Goal: Information Seeking & Learning: Learn about a topic

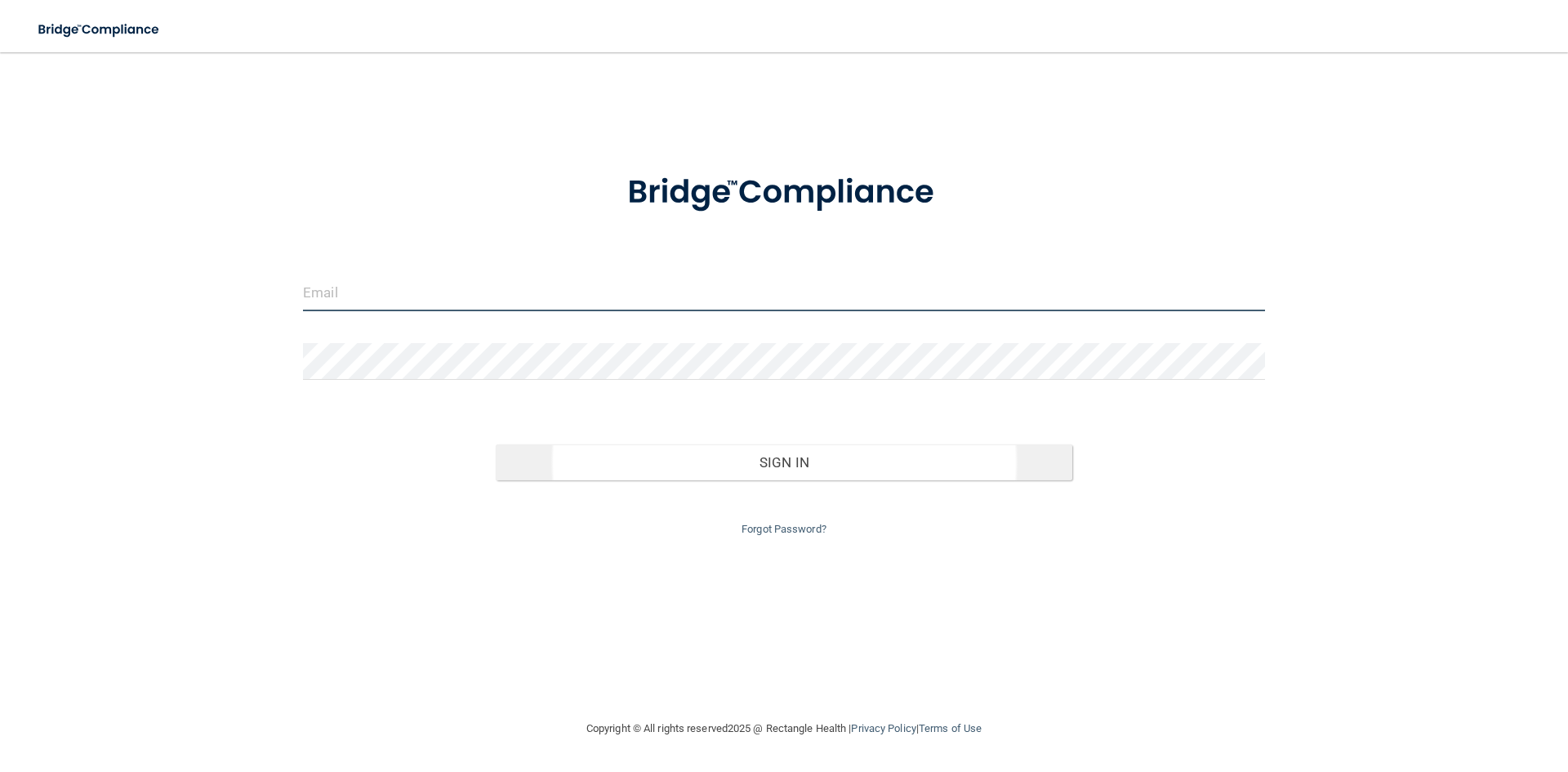
type input "[EMAIL_ADDRESS][PERSON_NAME][DOMAIN_NAME]"
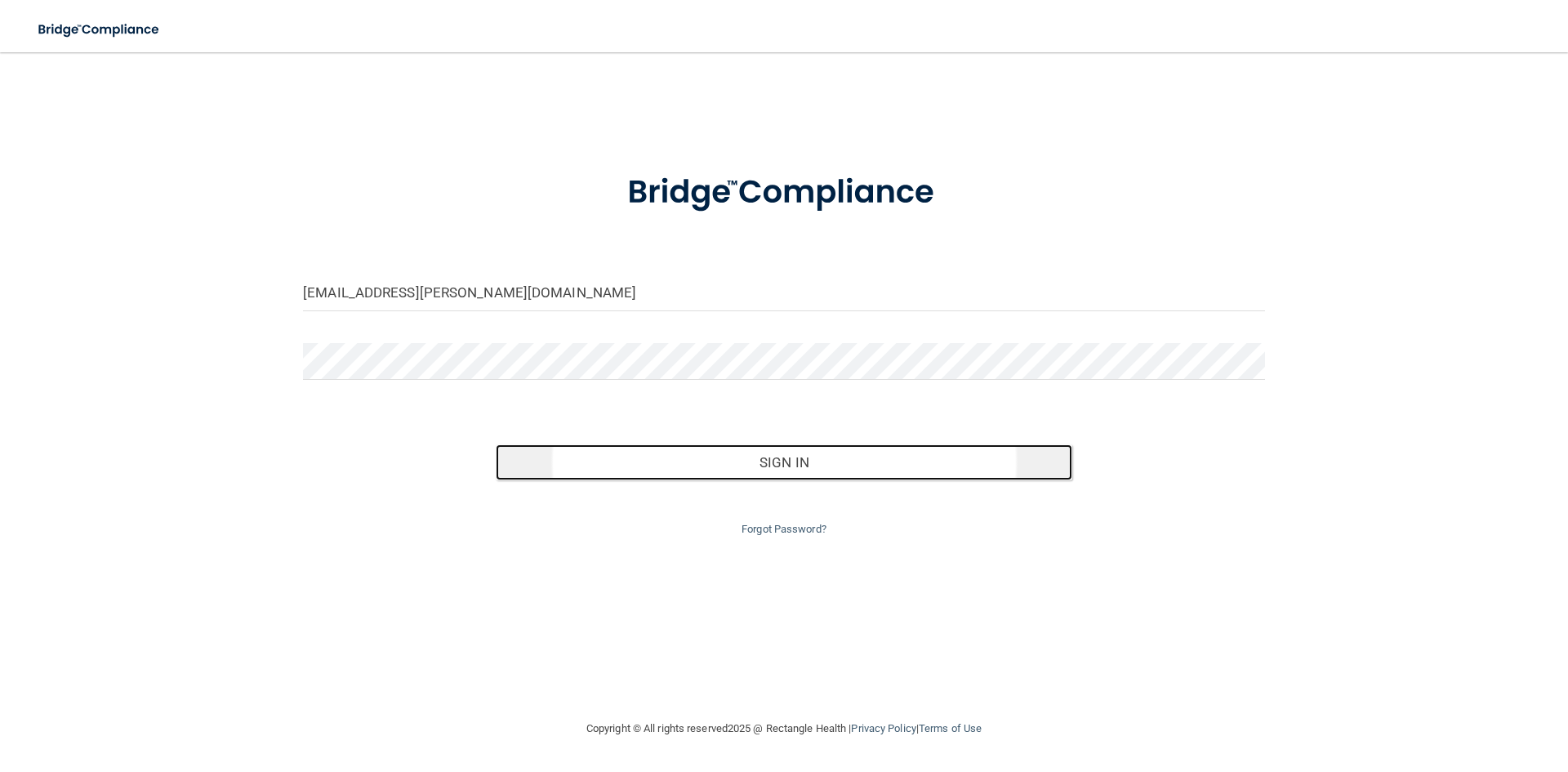
click at [688, 456] on button "Sign In" at bounding box center [784, 462] width 578 height 36
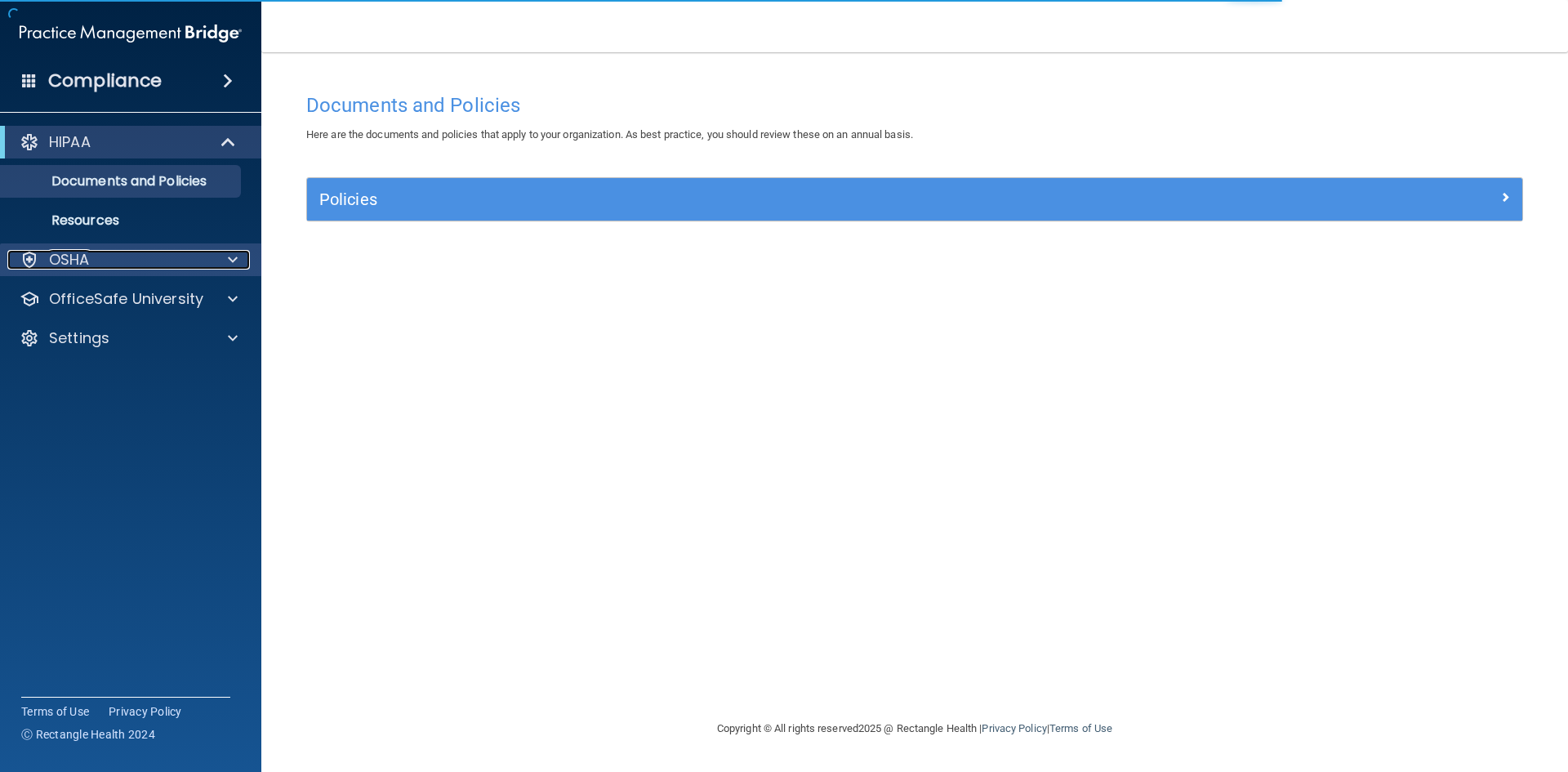
click at [106, 266] on div "OSHA" at bounding box center [108, 260] width 202 height 20
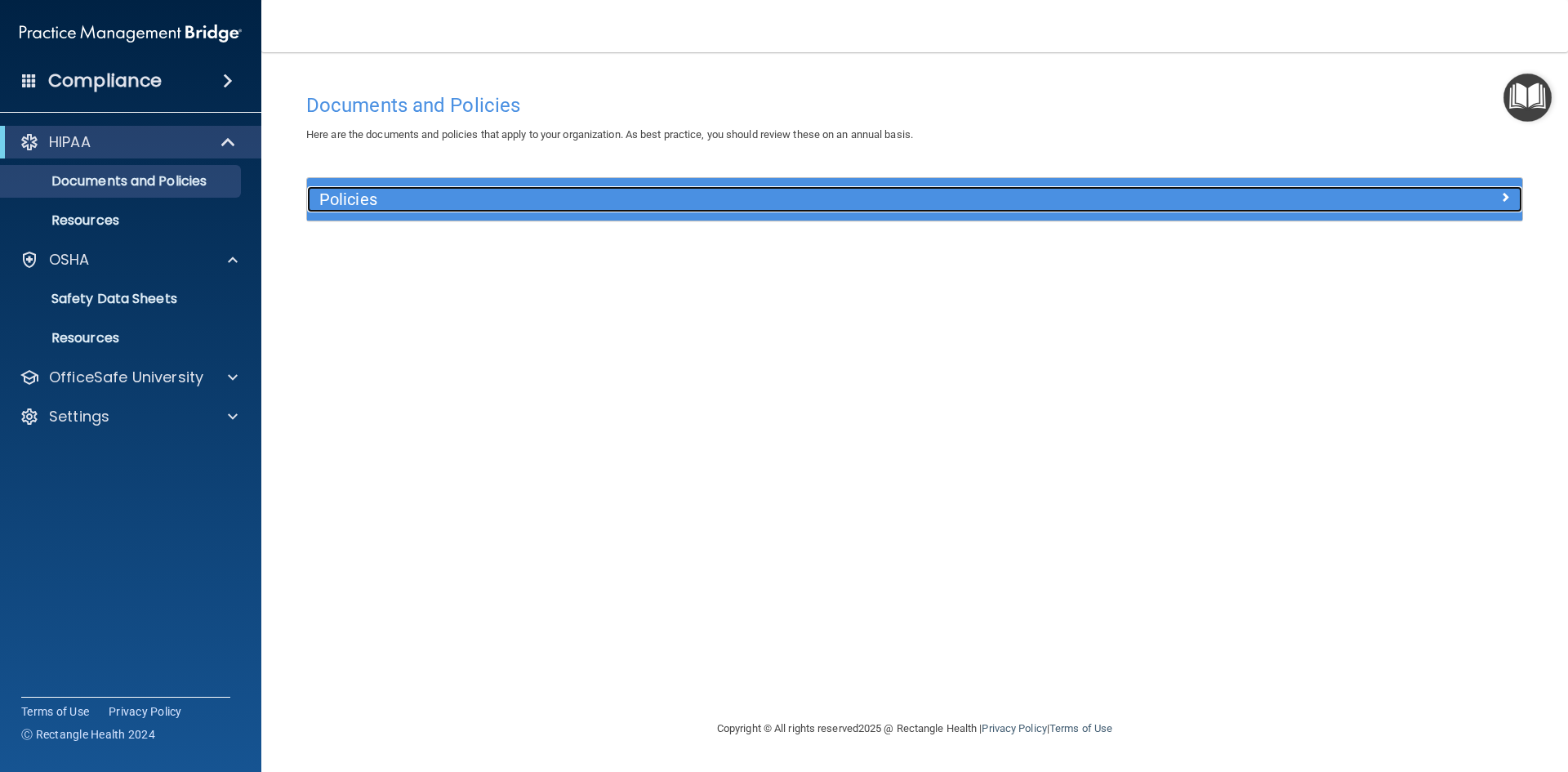
click at [486, 199] on h5 "Policies" at bounding box center [763, 199] width 887 height 18
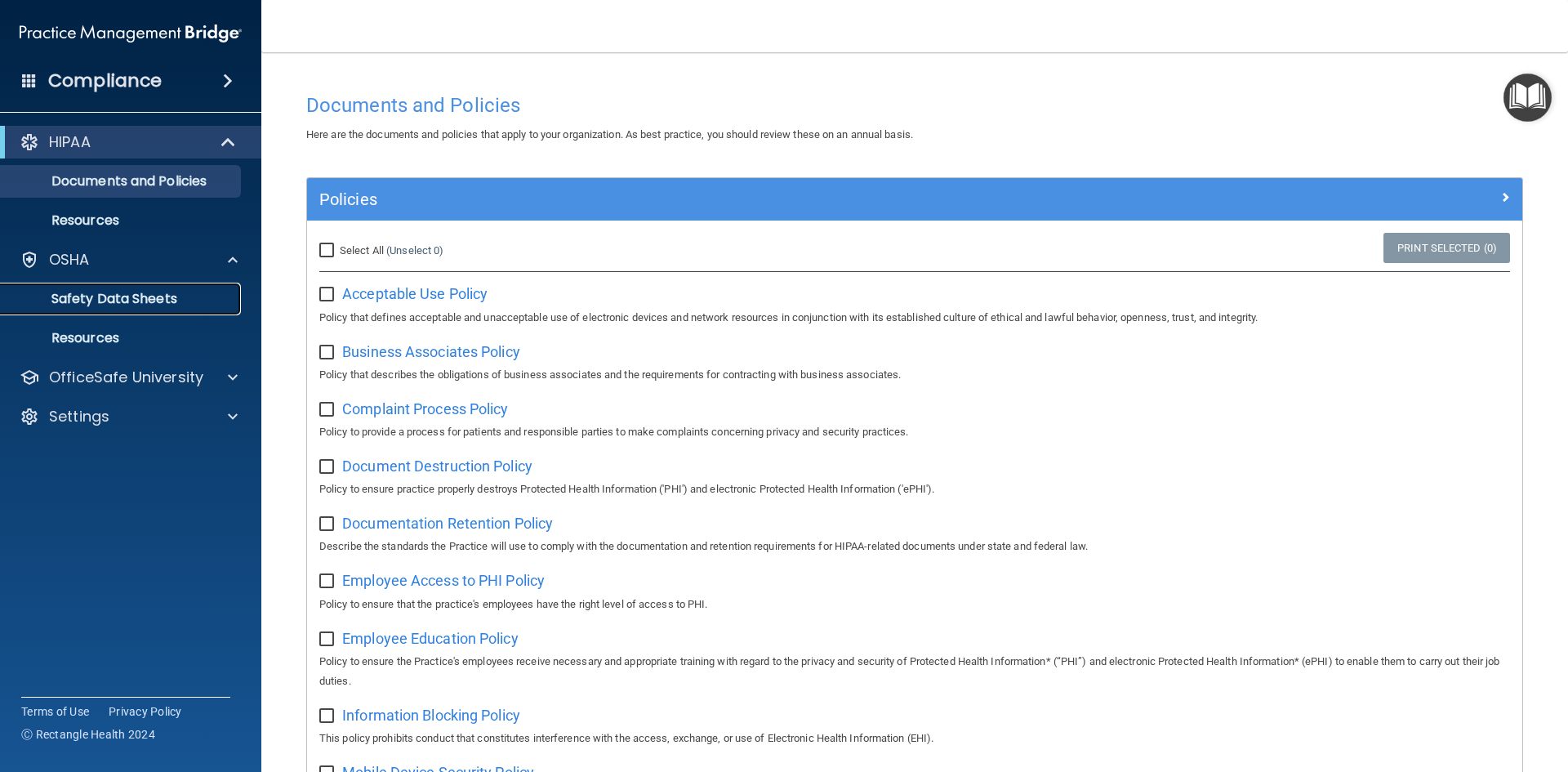
click at [131, 303] on p "Safety Data Sheets" at bounding box center [122, 298] width 223 height 17
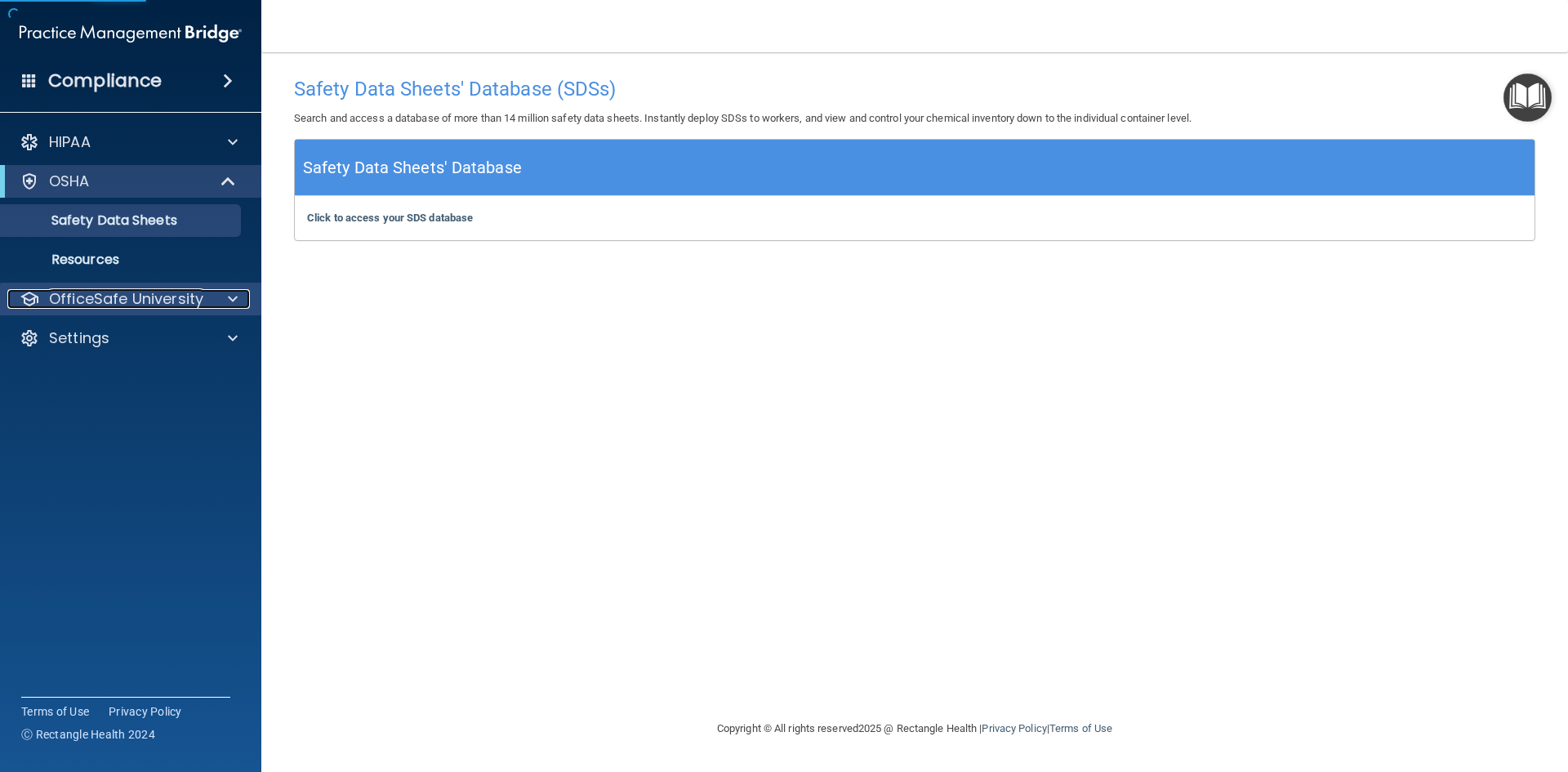
click at [95, 300] on p "OfficeSafe University" at bounding box center [126, 299] width 154 height 20
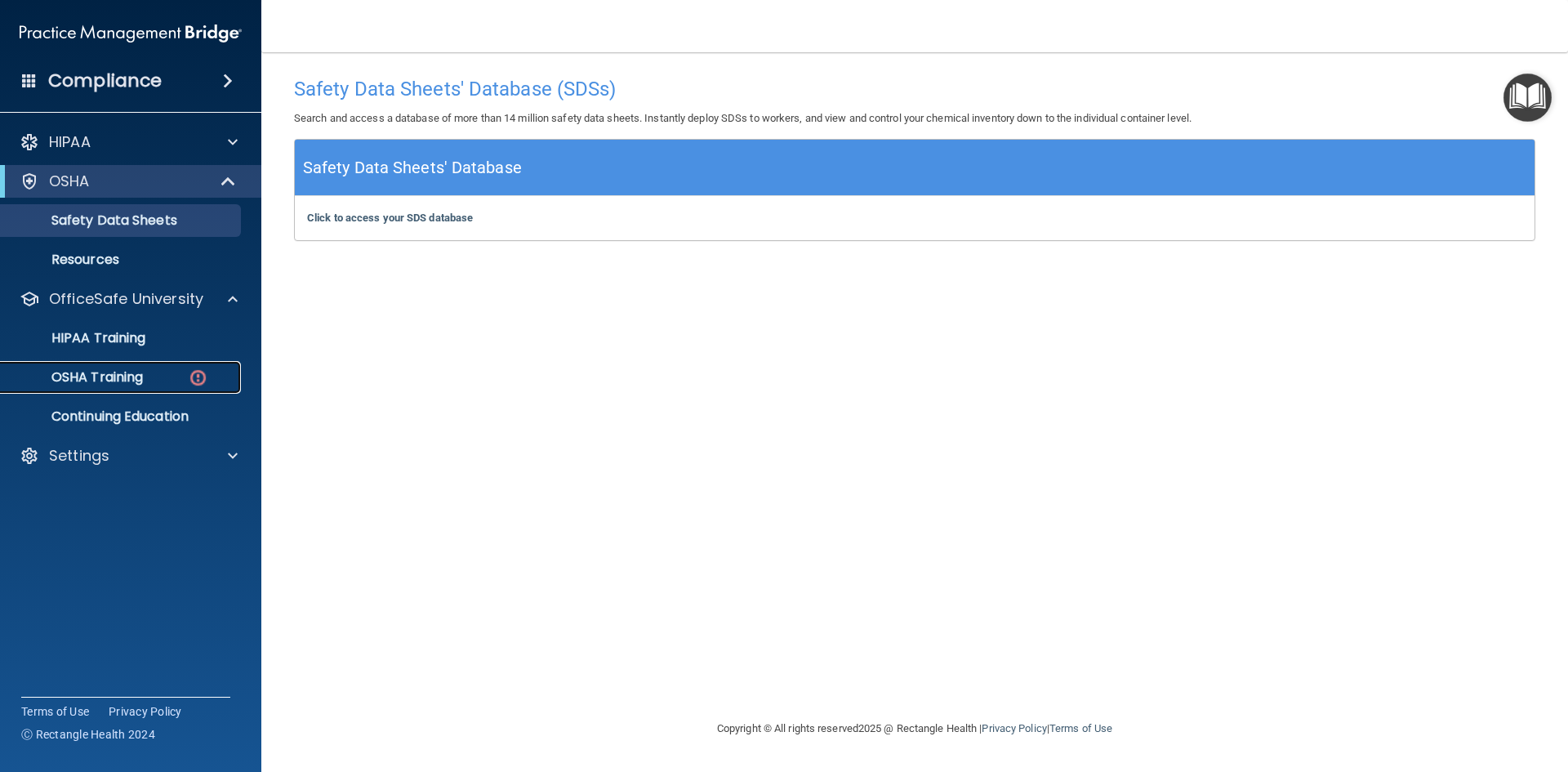
click at [117, 372] on p "OSHA Training" at bounding box center [77, 377] width 132 height 17
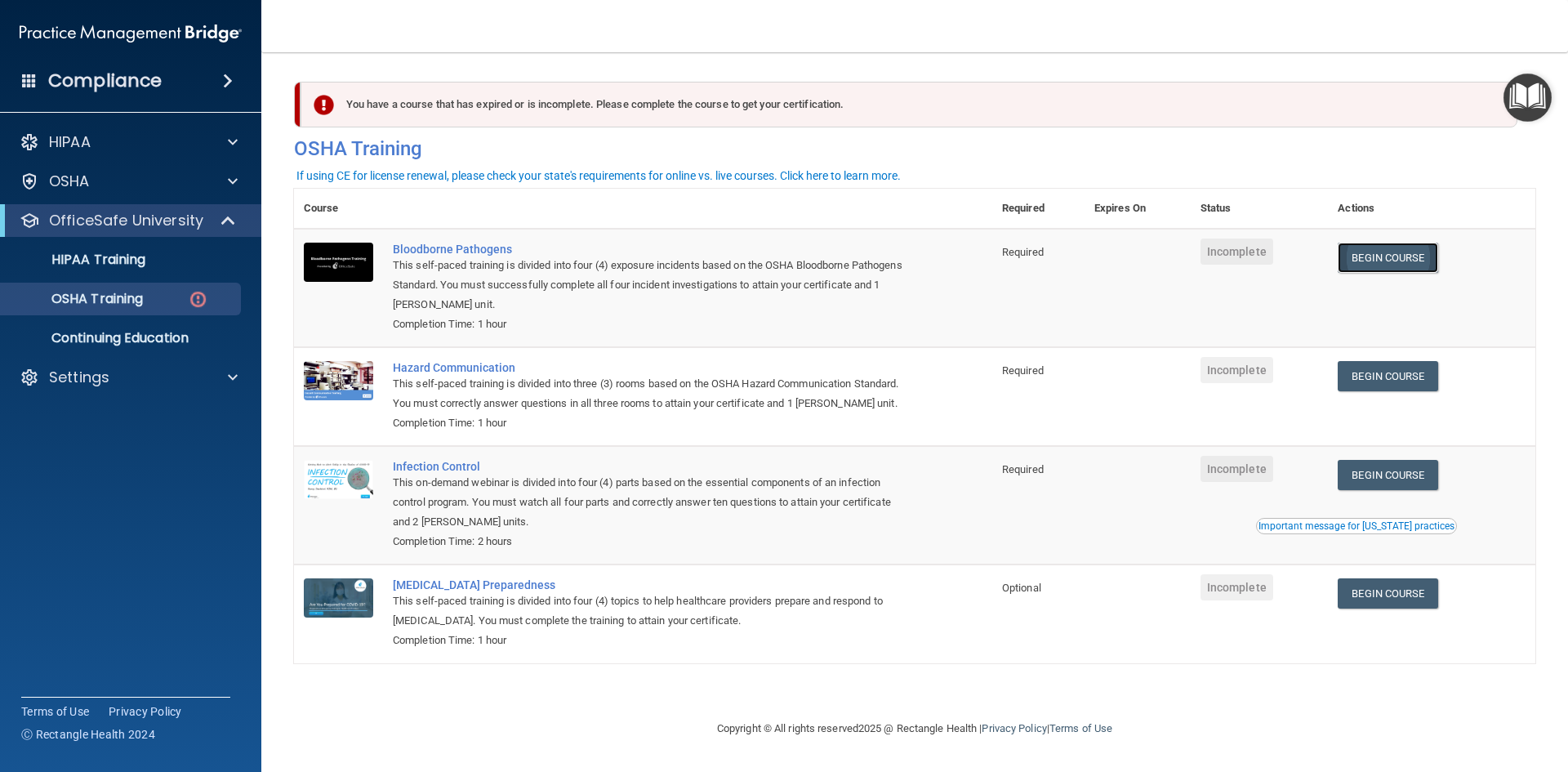
click at [1396, 252] on link "Begin Course" at bounding box center [1388, 257] width 100 height 30
click at [1414, 259] on link "Begin Course" at bounding box center [1388, 257] width 100 height 30
click at [115, 261] on p "HIPAA Training" at bounding box center [78, 259] width 134 height 17
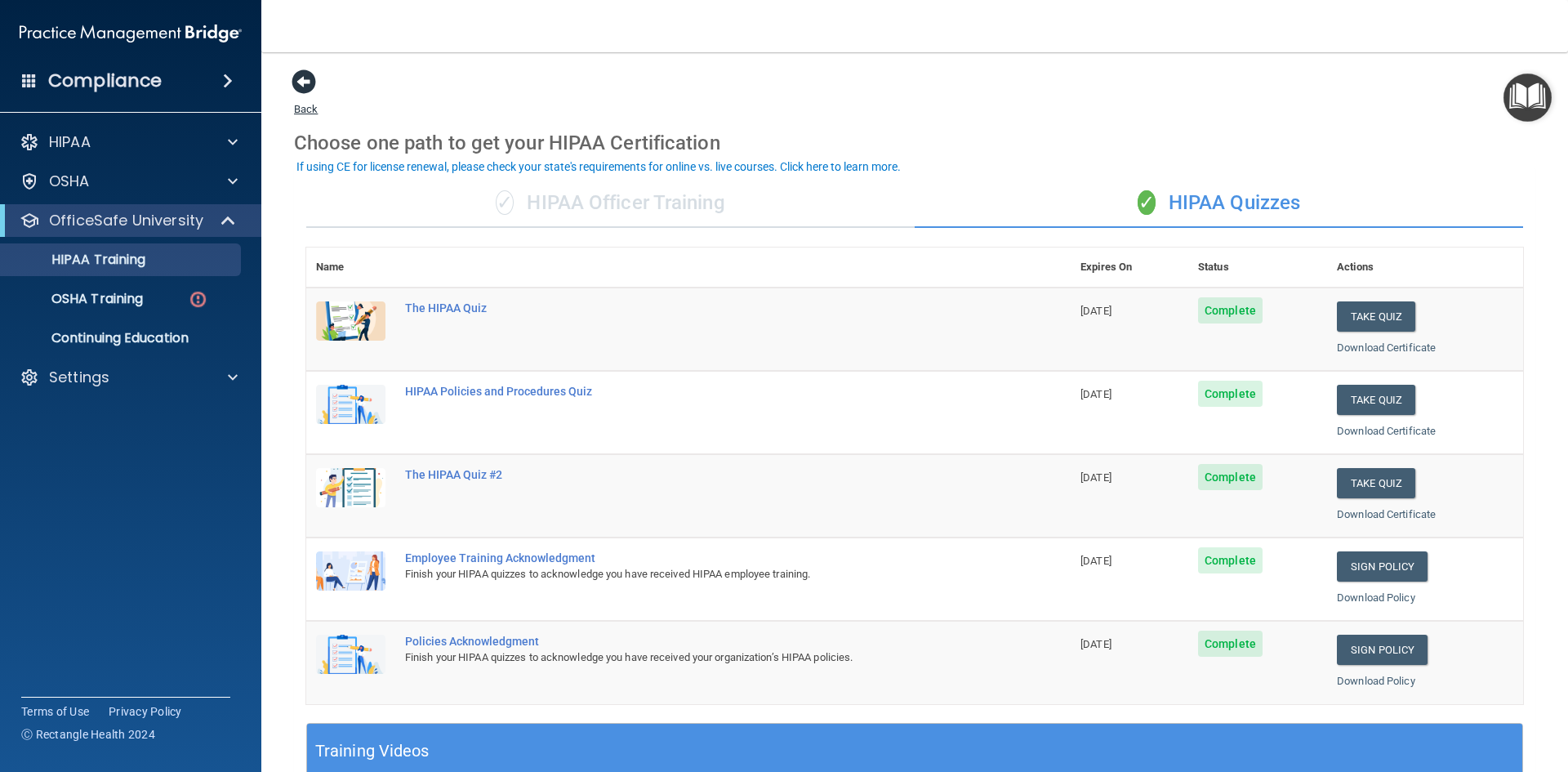
click at [305, 86] on span at bounding box center [303, 81] width 25 height 25
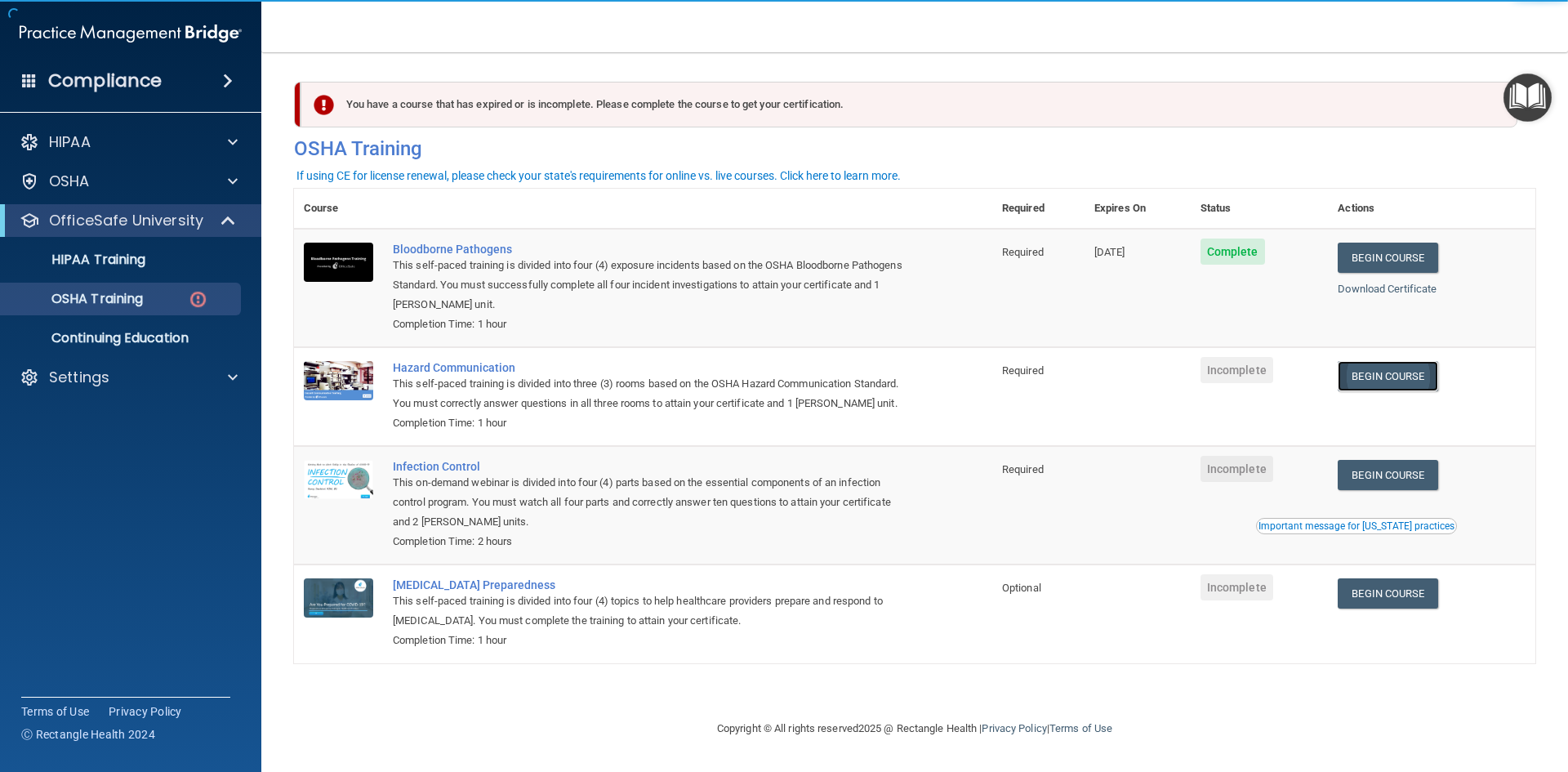
click at [1385, 382] on link "Begin Course" at bounding box center [1388, 376] width 100 height 30
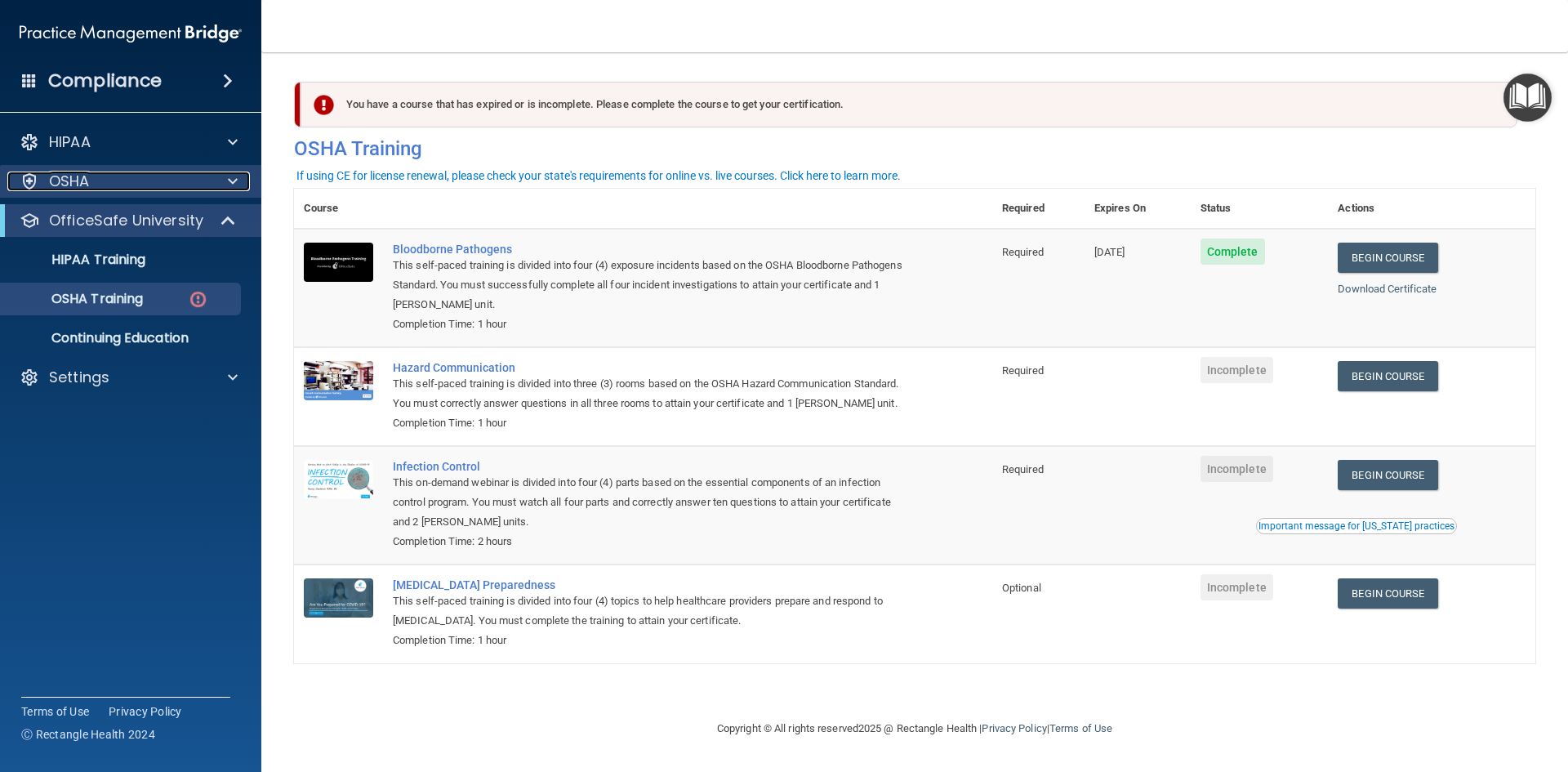
click at [237, 175] on div at bounding box center [231, 181] width 41 height 20
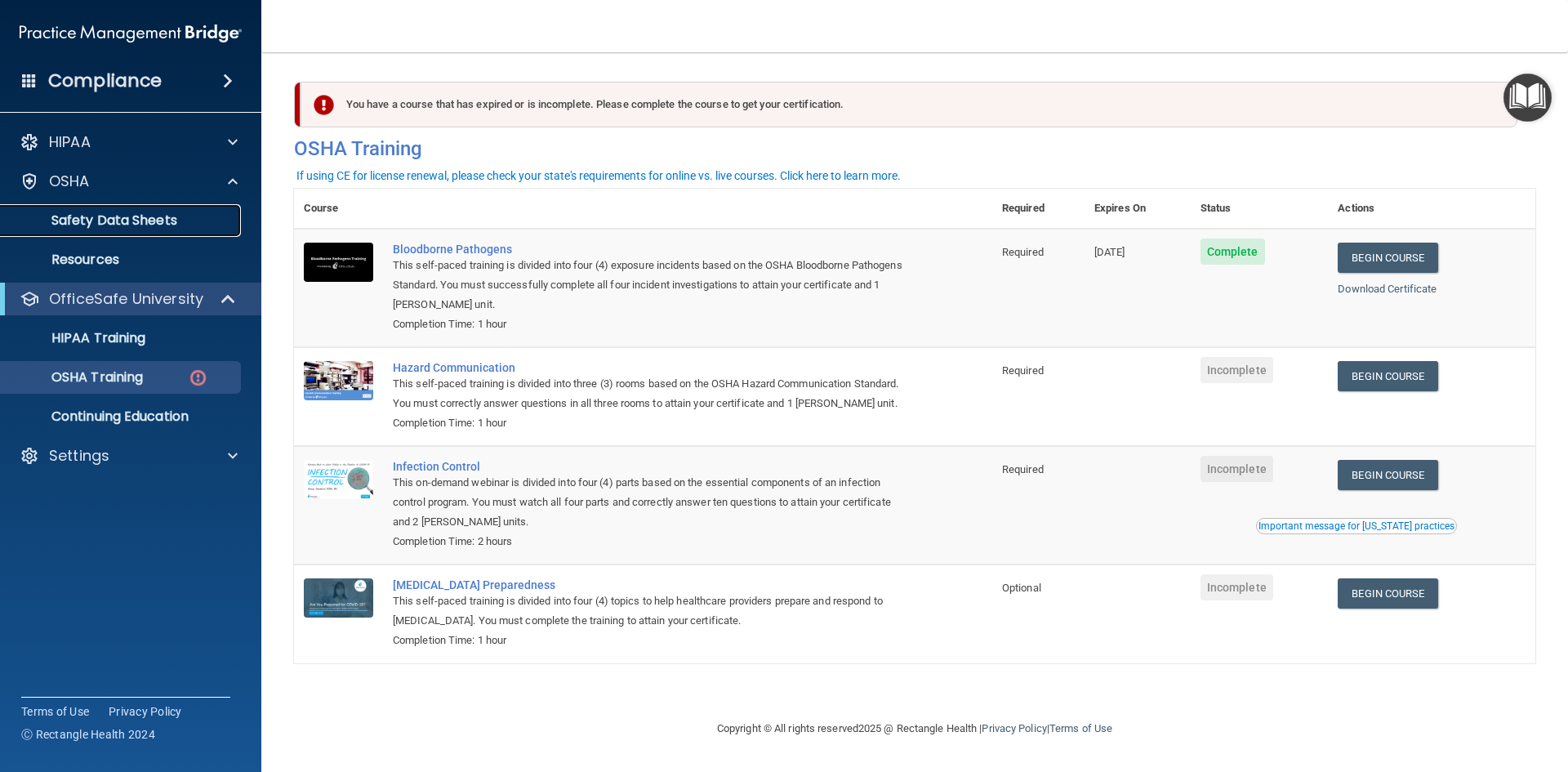
click at [128, 227] on p "Safety Data Sheets" at bounding box center [122, 220] width 223 height 17
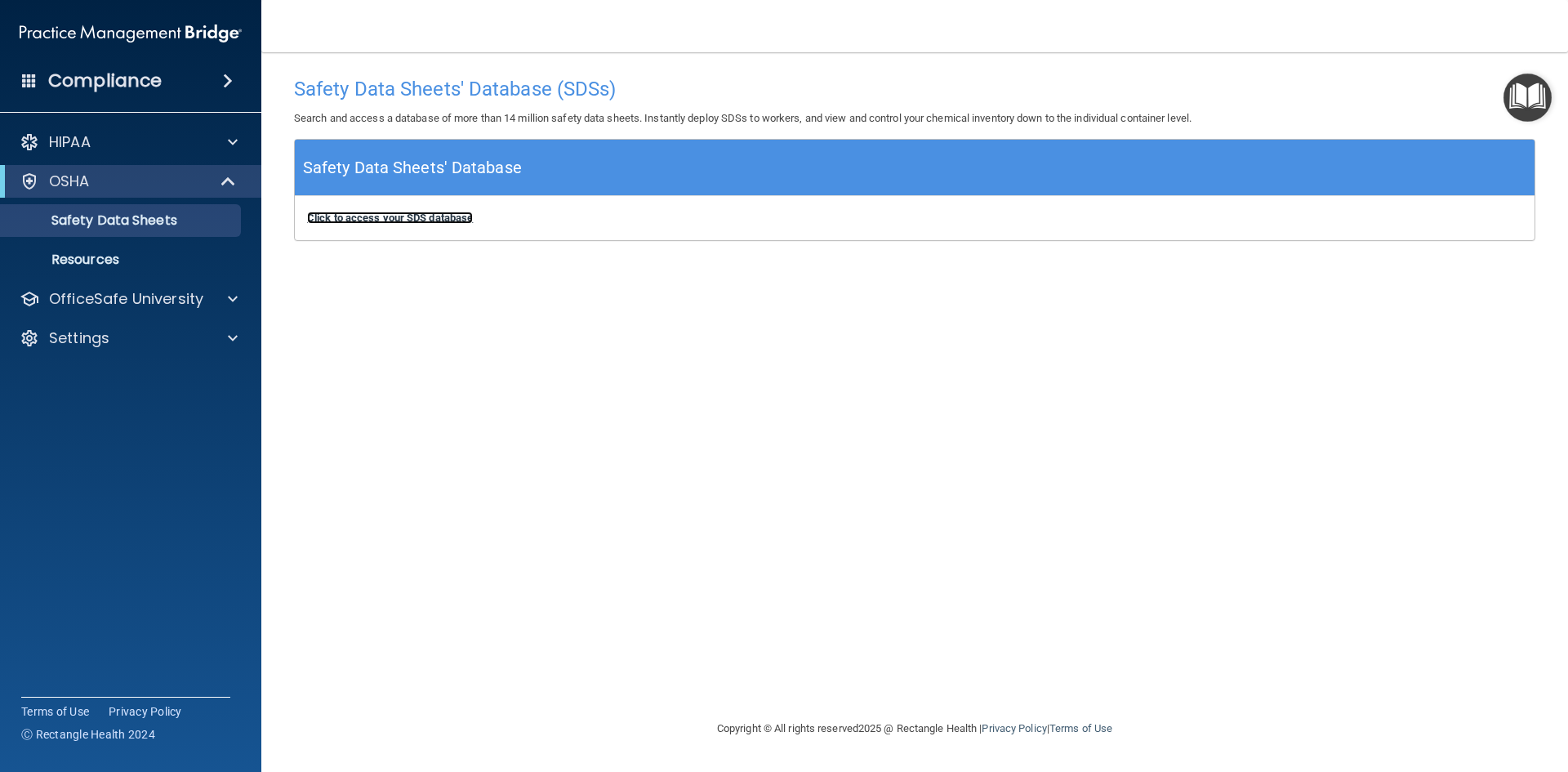
click at [432, 219] on b "Click to access your SDS database" at bounding box center [390, 218] width 166 height 12
click at [117, 265] on p "Resources" at bounding box center [122, 259] width 223 height 17
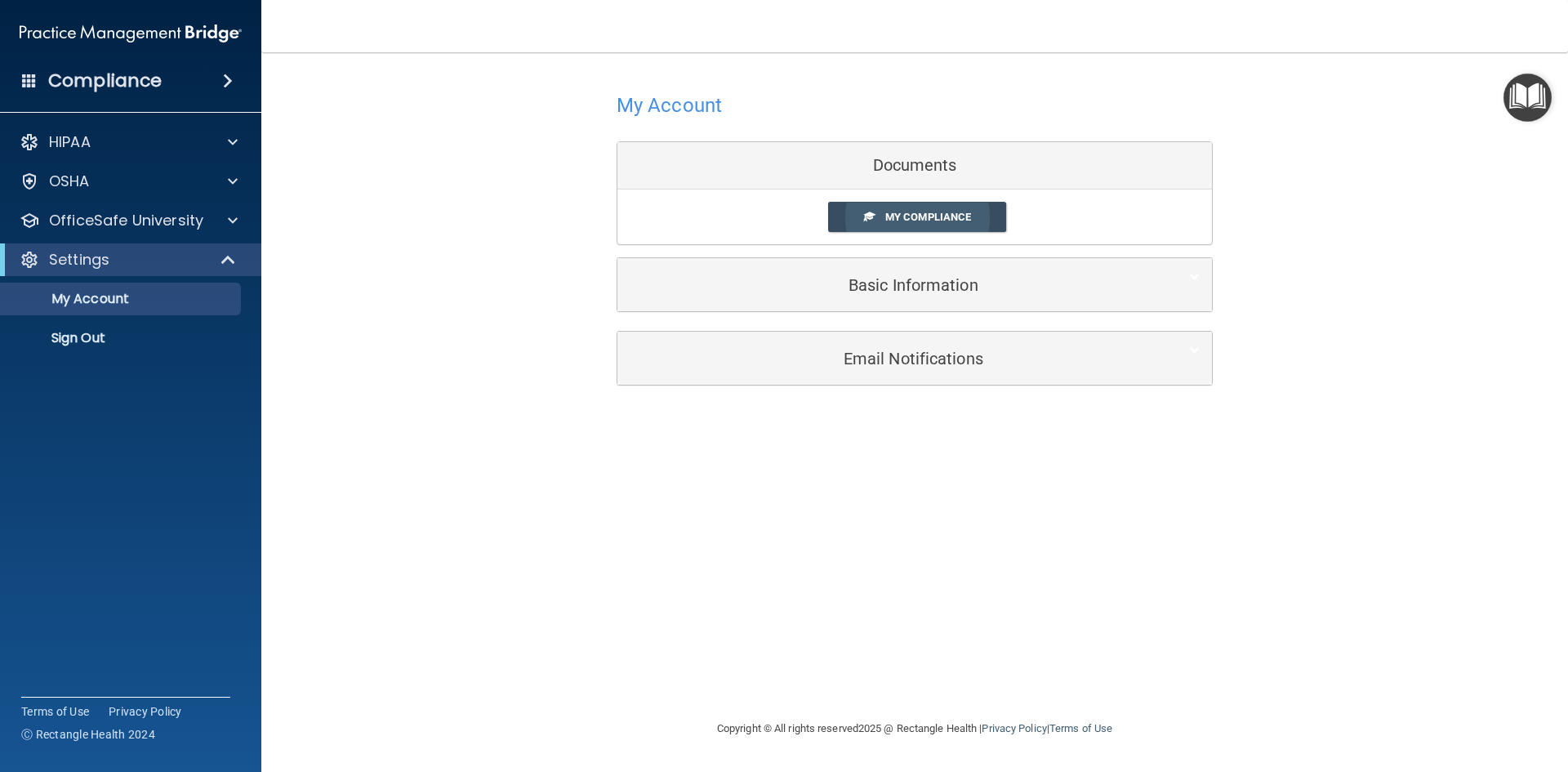
click at [926, 213] on span "My Compliance" at bounding box center [927, 217] width 85 height 12
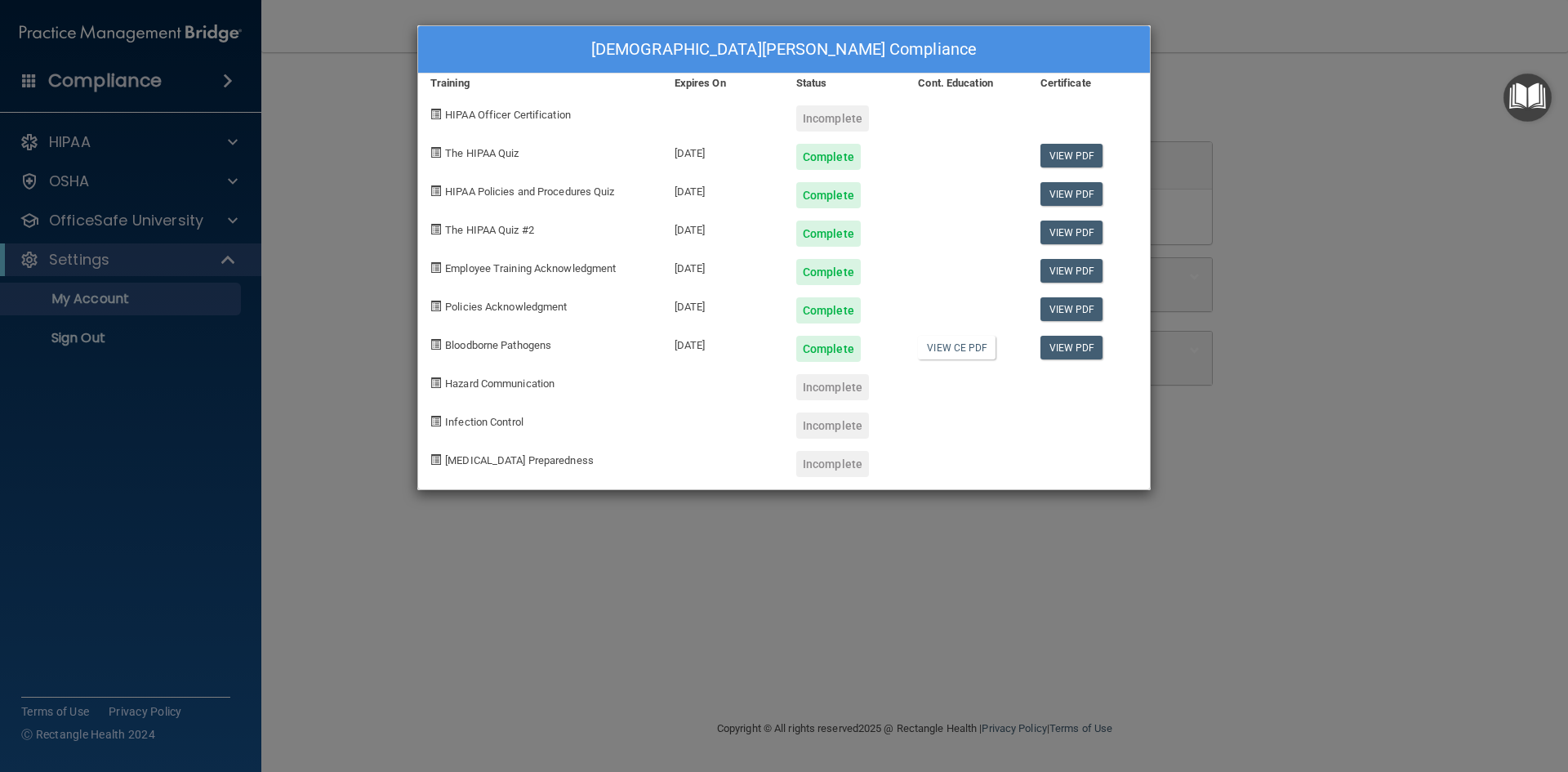
click at [1232, 320] on div "Christian Pennington's Compliance Training Expires On Status Cont. Education Ce…" at bounding box center [784, 386] width 1568 height 772
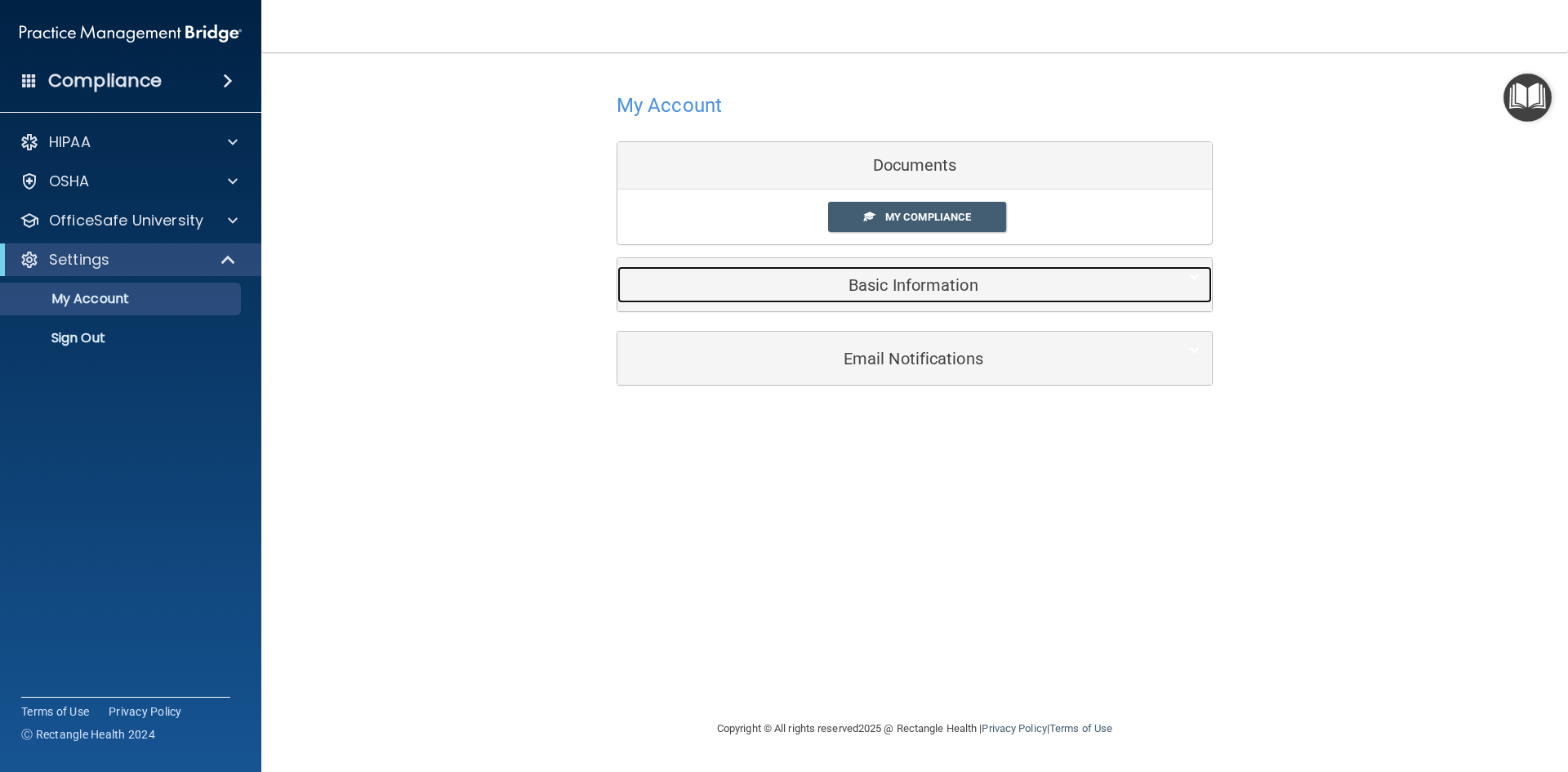
click at [898, 283] on h5 "Basic Information" at bounding box center [890, 284] width 520 height 18
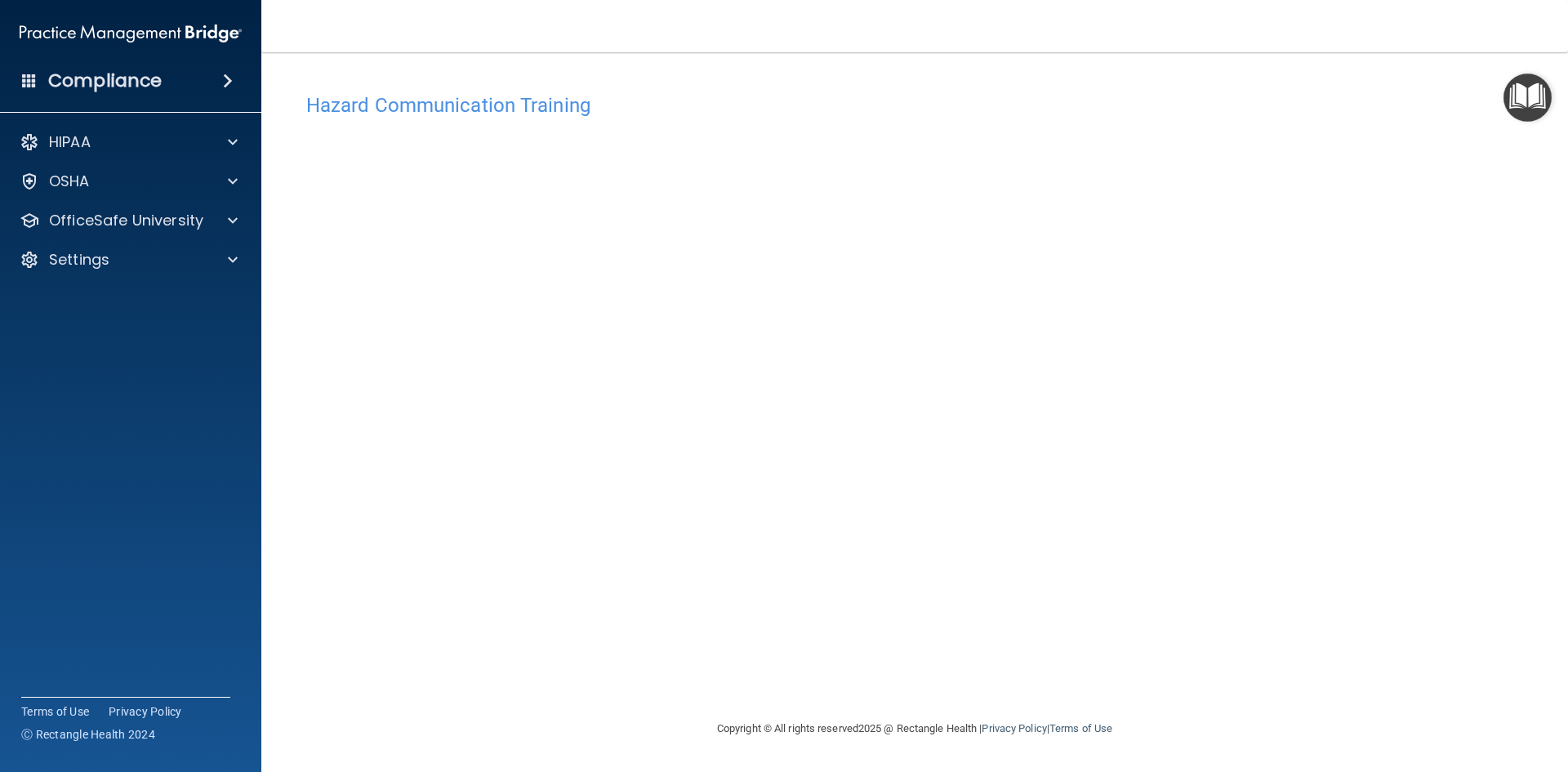
click at [1193, 603] on div "Hazard Communication Training This course doesn’t expire until . Are you sure y…" at bounding box center [915, 402] width 1241 height 634
click at [202, 191] on div "OSHA" at bounding box center [131, 180] width 262 height 32
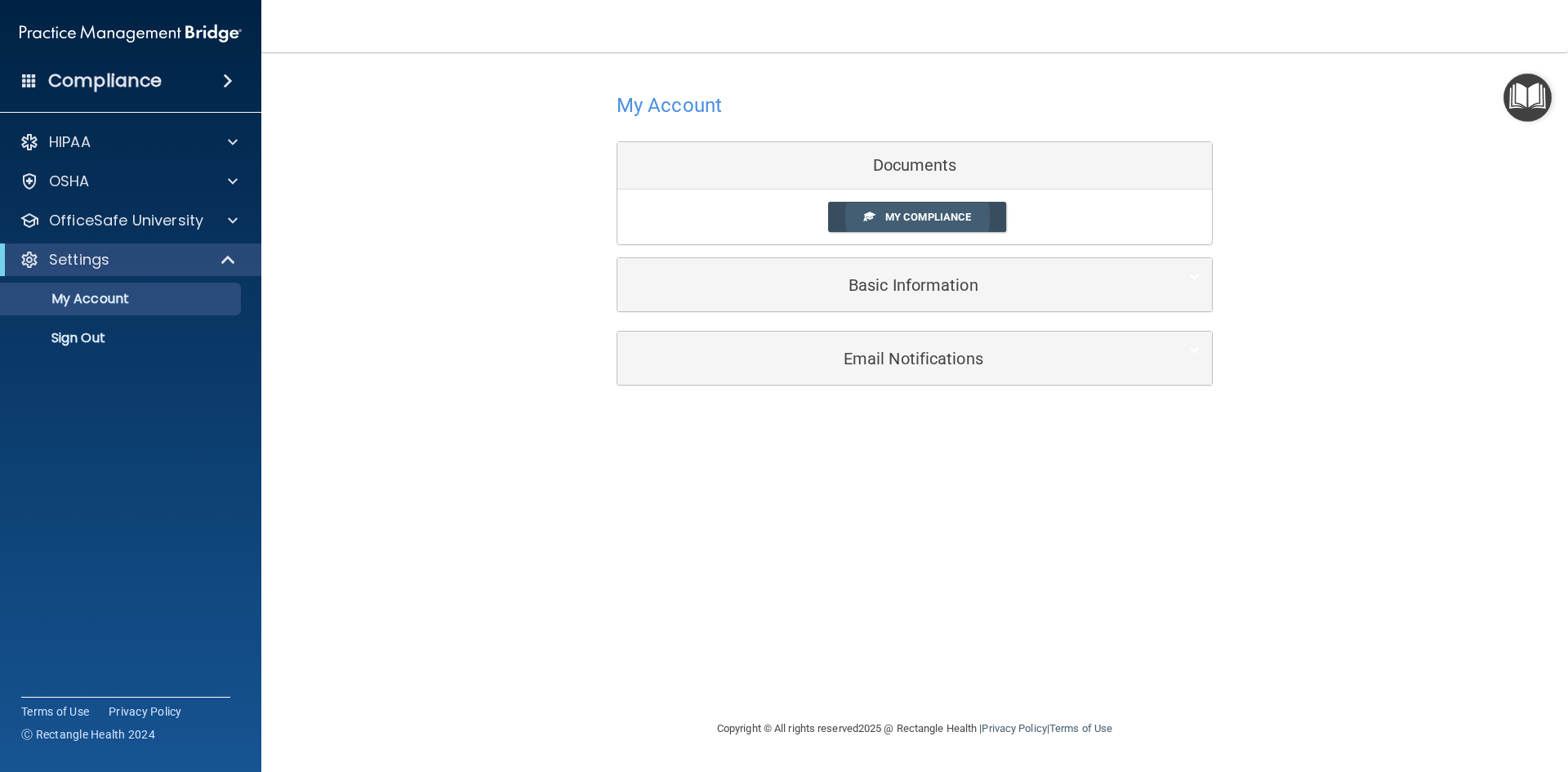
click at [915, 208] on link "My Compliance" at bounding box center [917, 217] width 179 height 30
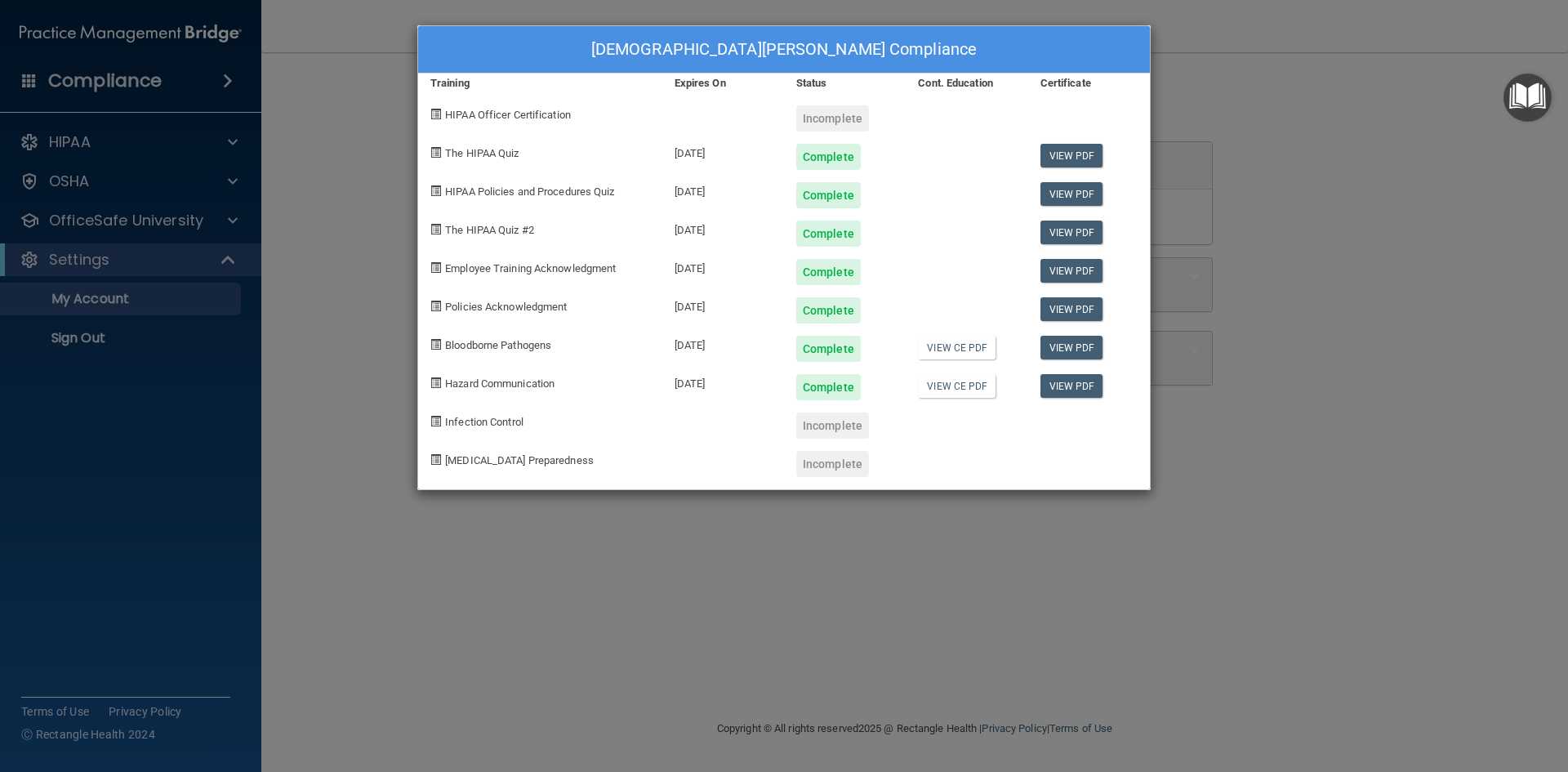
click at [1240, 215] on div "[DEMOGRAPHIC_DATA][PERSON_NAME] Compliance Training Expires On Status Cont. Edu…" at bounding box center [784, 386] width 1568 height 772
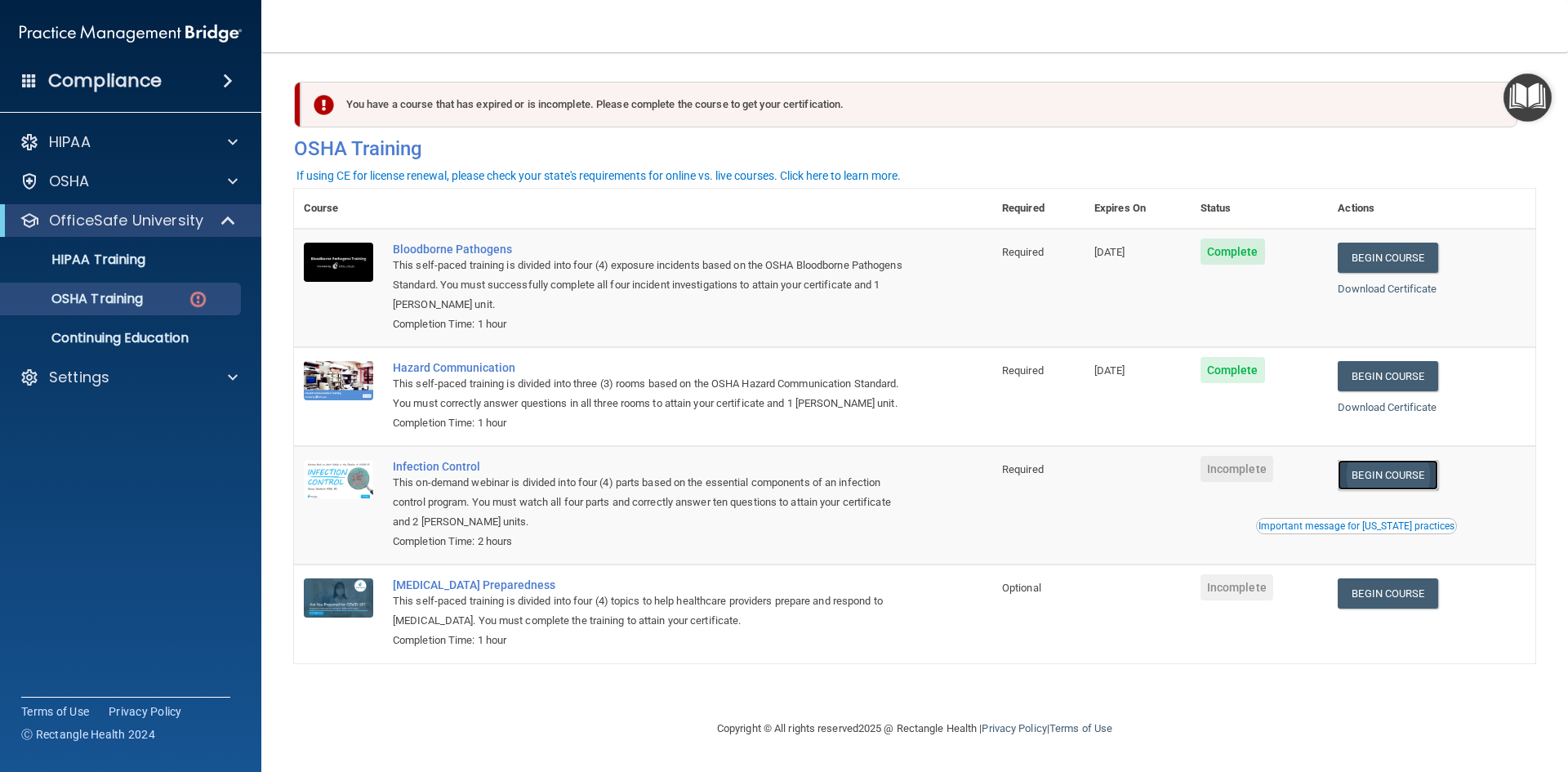
click at [1380, 484] on link "Begin Course" at bounding box center [1388, 475] width 100 height 30
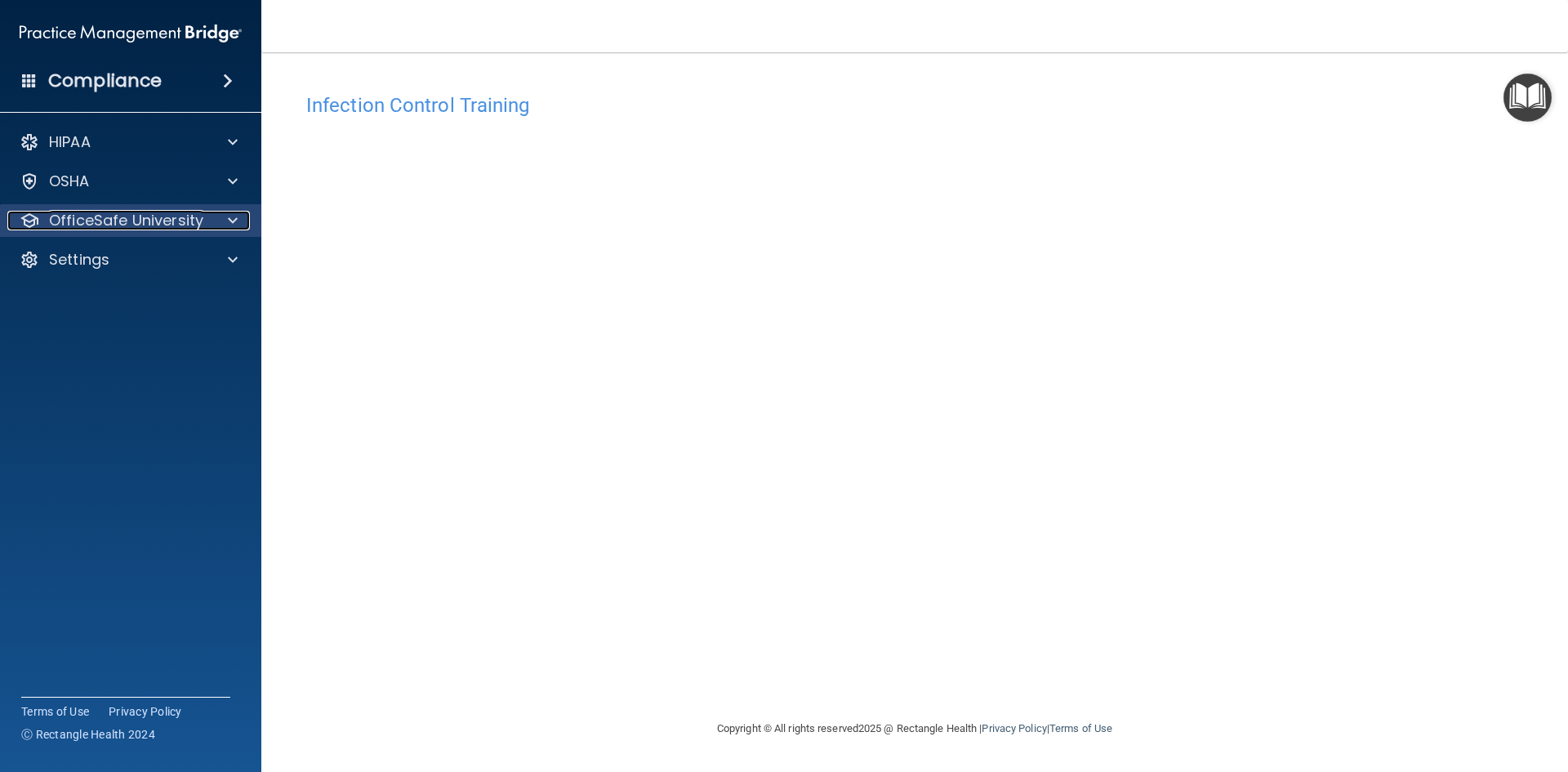
click at [184, 226] on p "OfficeSafe University" at bounding box center [126, 221] width 154 height 20
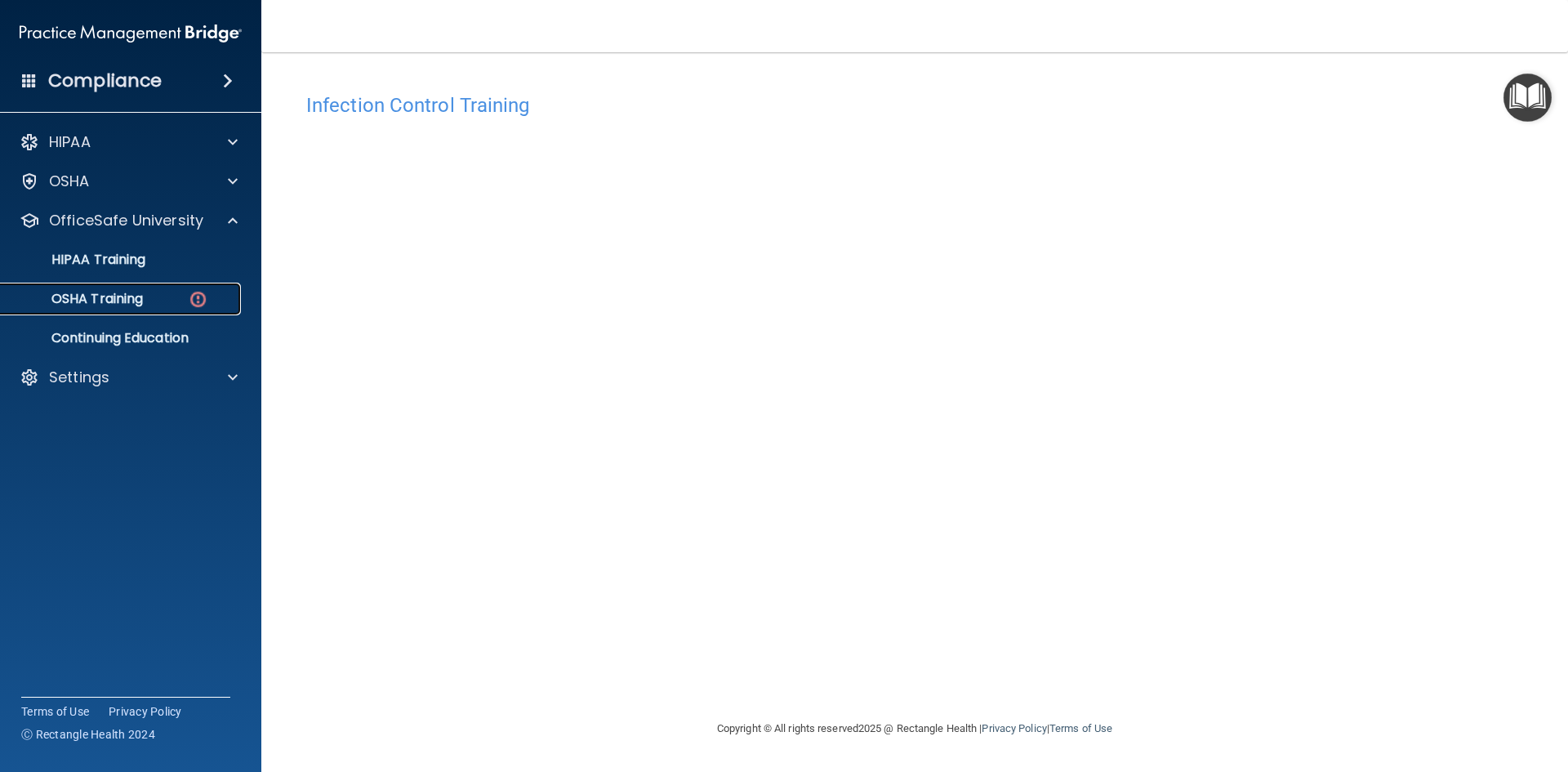
click at [123, 306] on p "OSHA Training" at bounding box center [77, 298] width 132 height 17
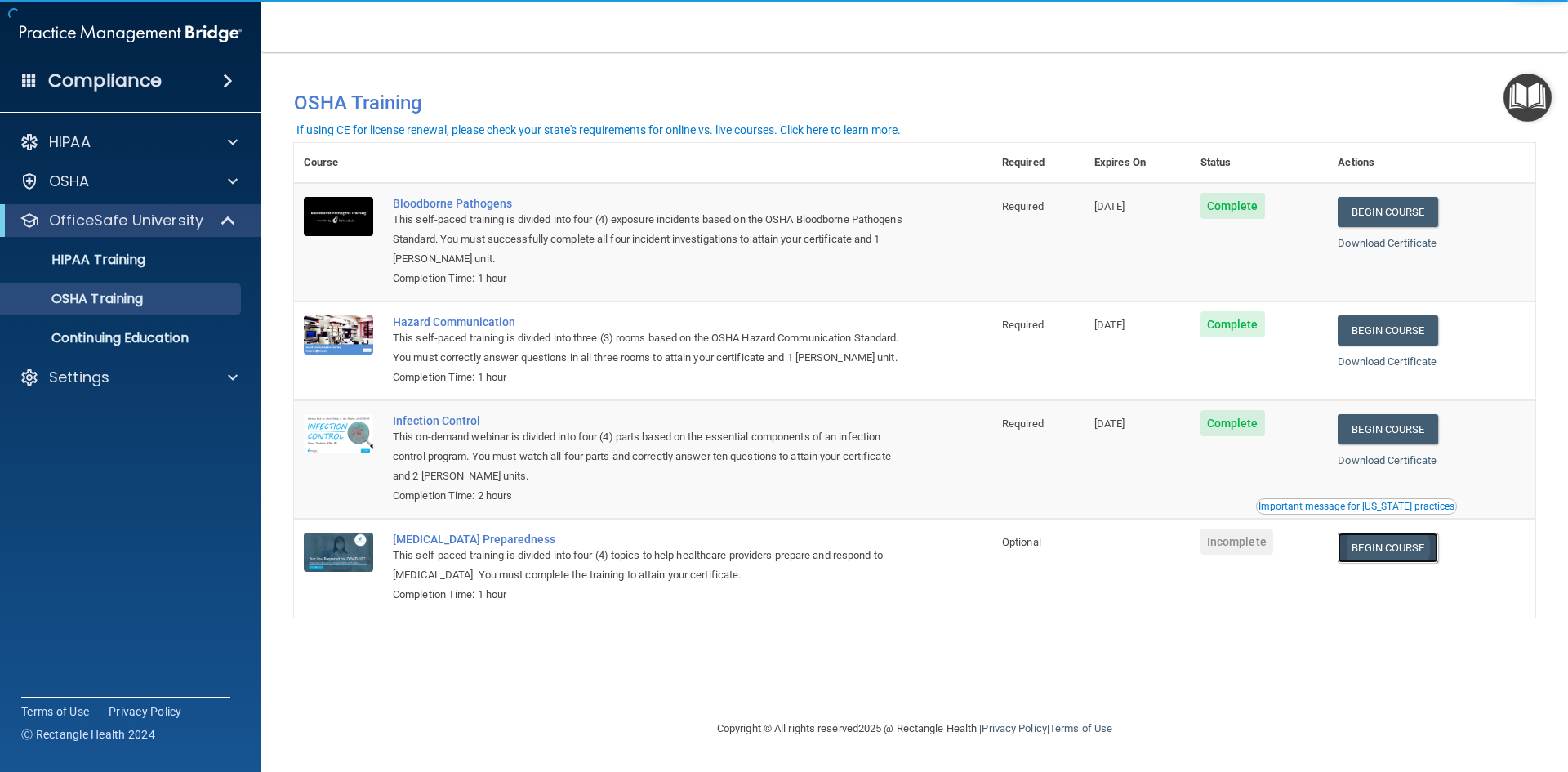
click at [1428, 548] on link "Begin Course" at bounding box center [1388, 547] width 100 height 30
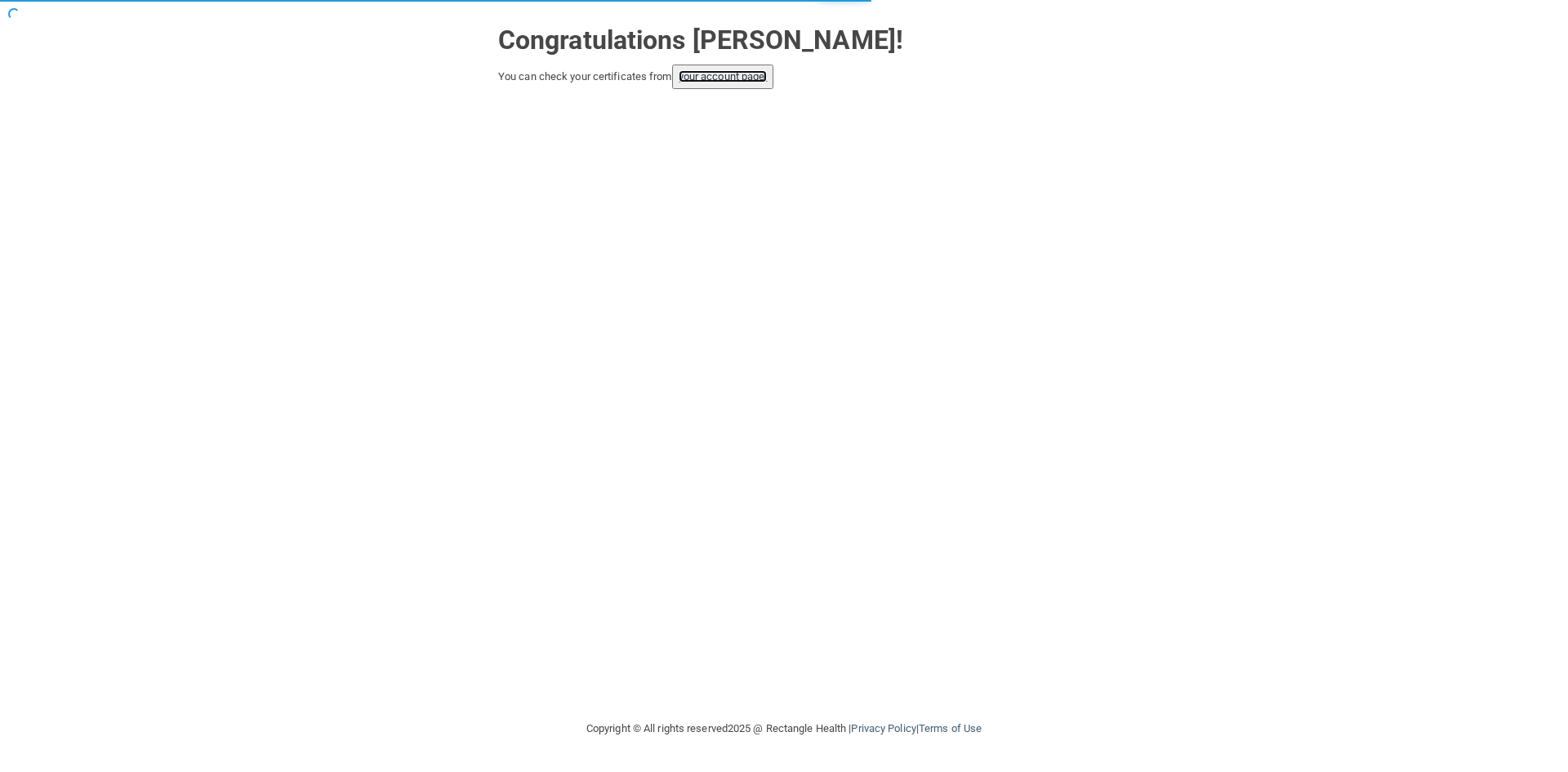
click at [758, 77] on link "your account page!" at bounding box center [723, 77] width 89 height 12
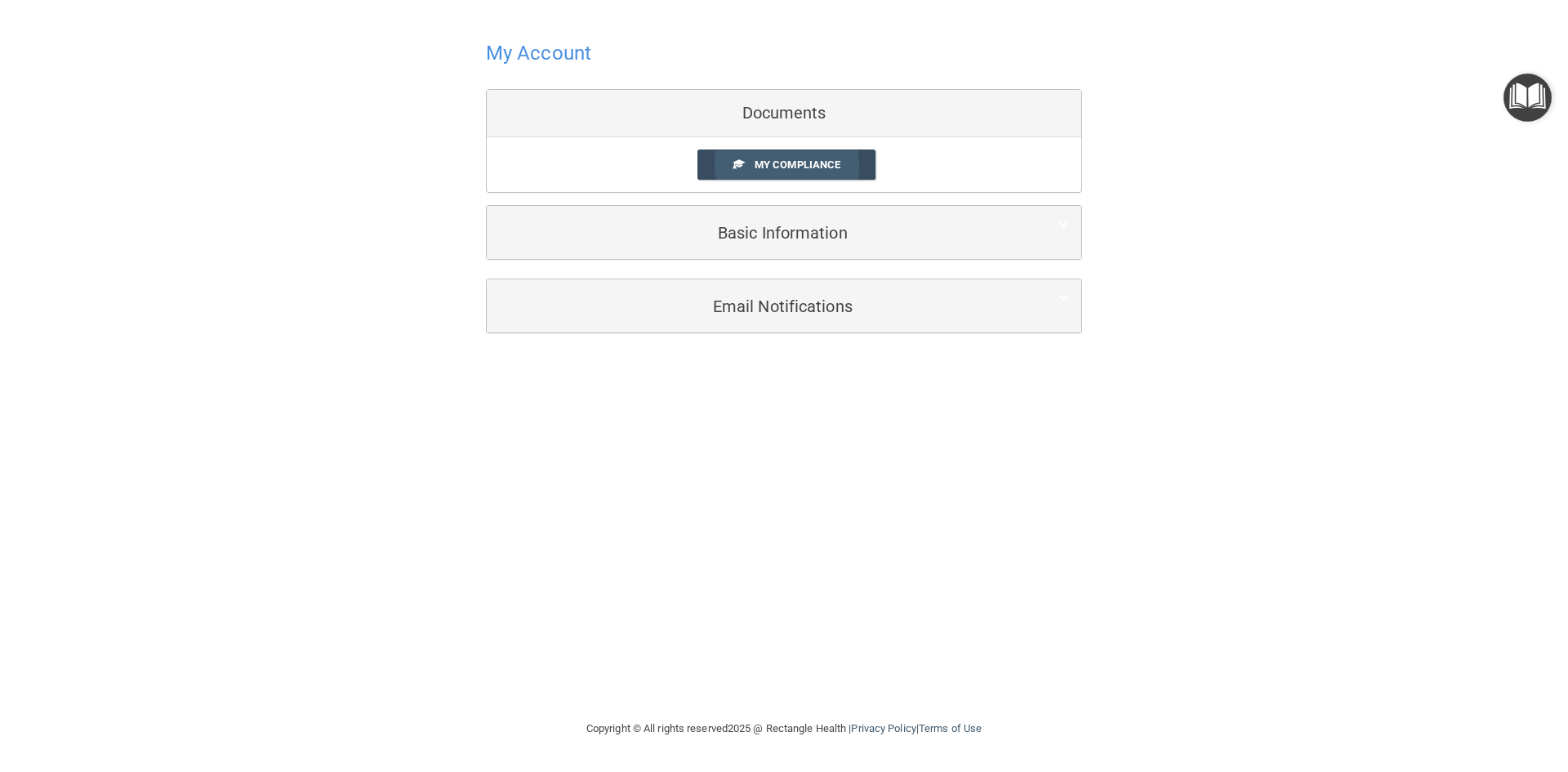
click at [778, 167] on span "My Compliance" at bounding box center [797, 165] width 85 height 12
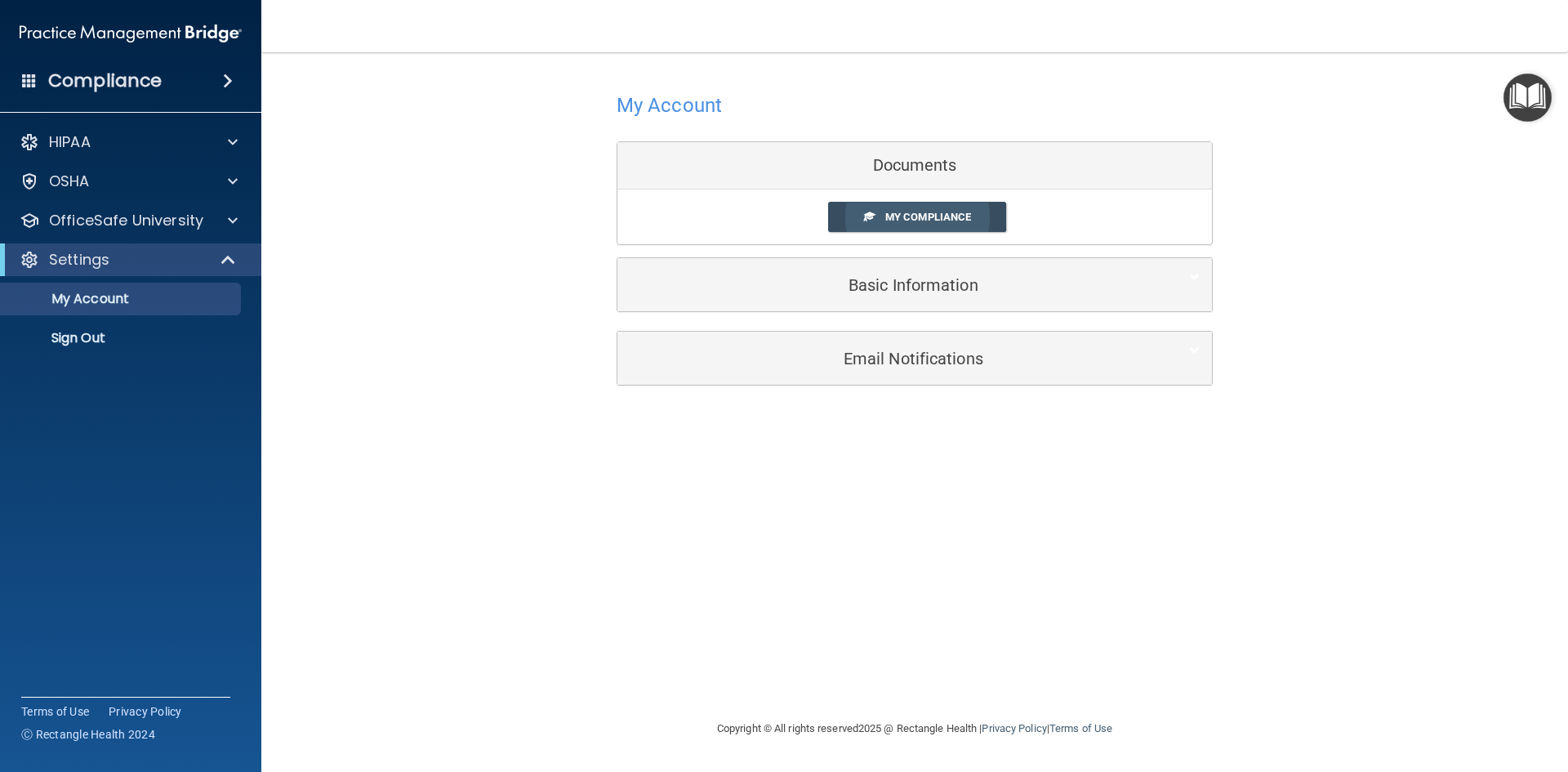
click at [891, 223] on span "My Compliance" at bounding box center [927, 217] width 85 height 12
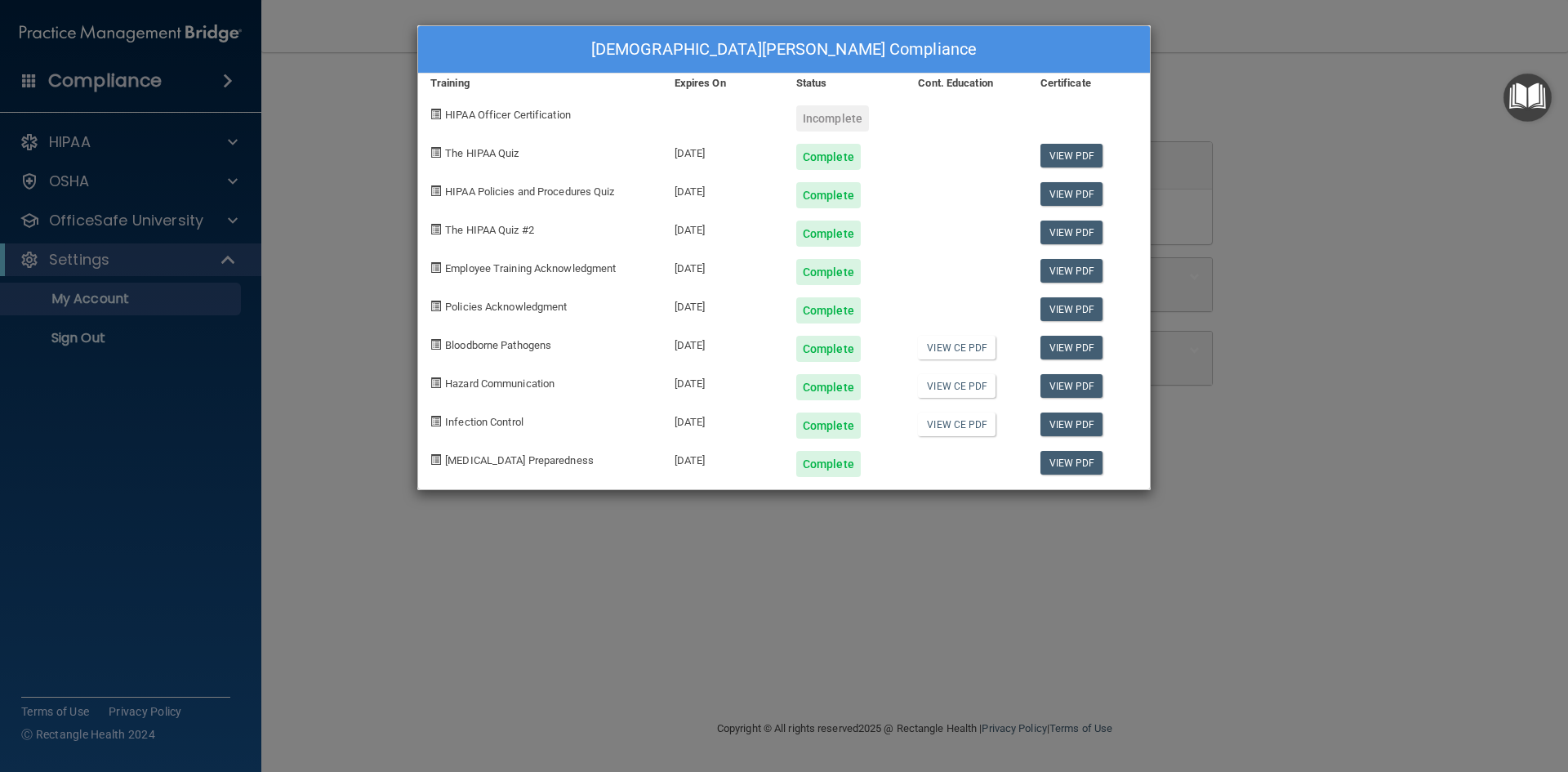
click at [1228, 155] on div "[DEMOGRAPHIC_DATA][PERSON_NAME] Compliance Training Expires On Status Cont. Edu…" at bounding box center [784, 386] width 1568 height 772
